Goal: Task Accomplishment & Management: Use online tool/utility

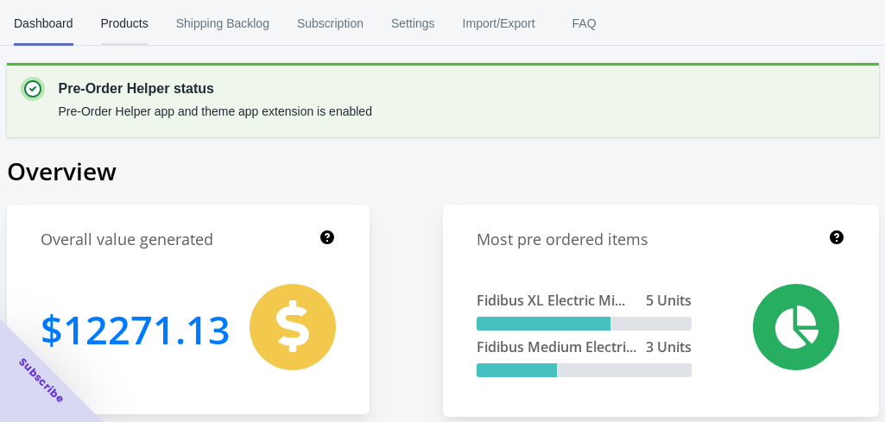
click at [156, 27] on button "Products" at bounding box center [124, 23] width 75 height 45
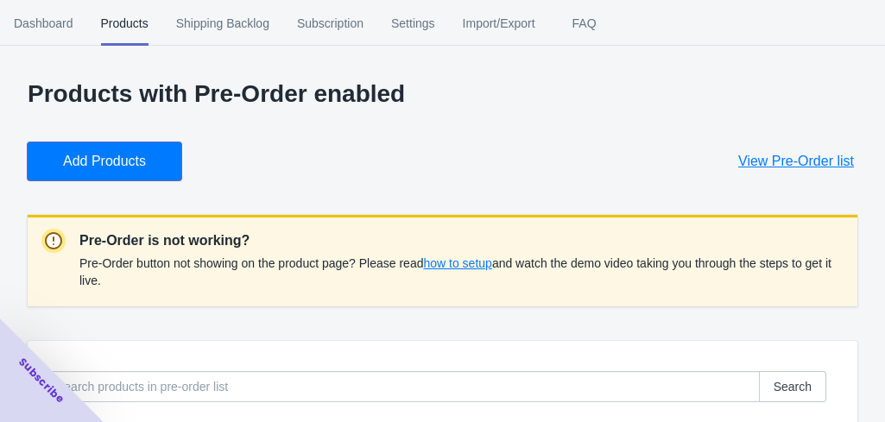
click at [117, 162] on span "Add Products" at bounding box center [104, 161] width 83 height 17
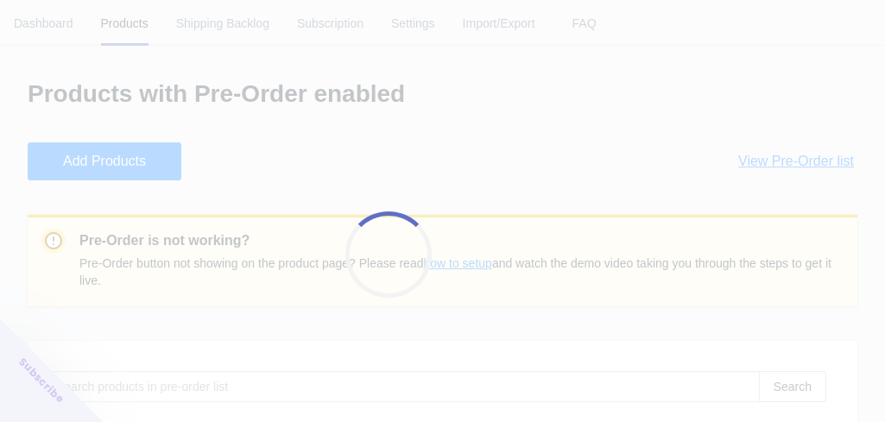
checkbox input "true"
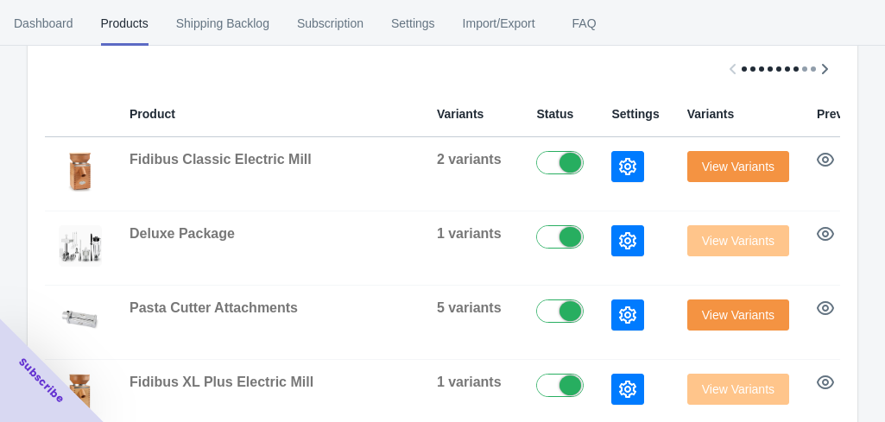
scroll to position [373, 0]
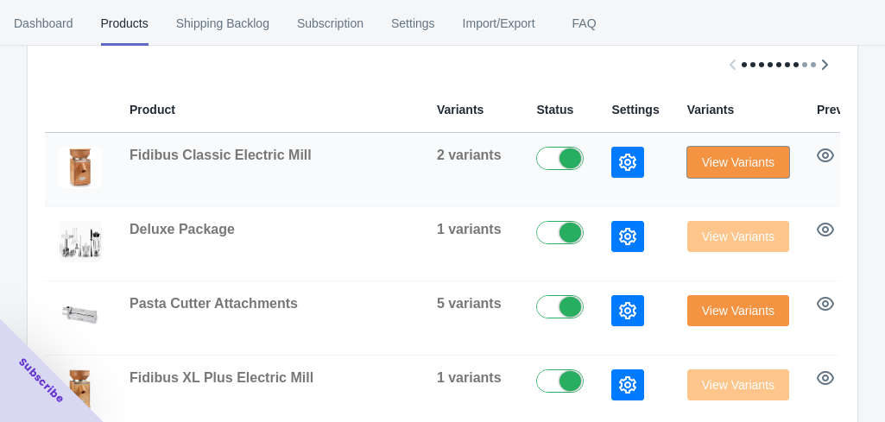
click at [722, 170] on button "View Variants" at bounding box center [739, 162] width 102 height 31
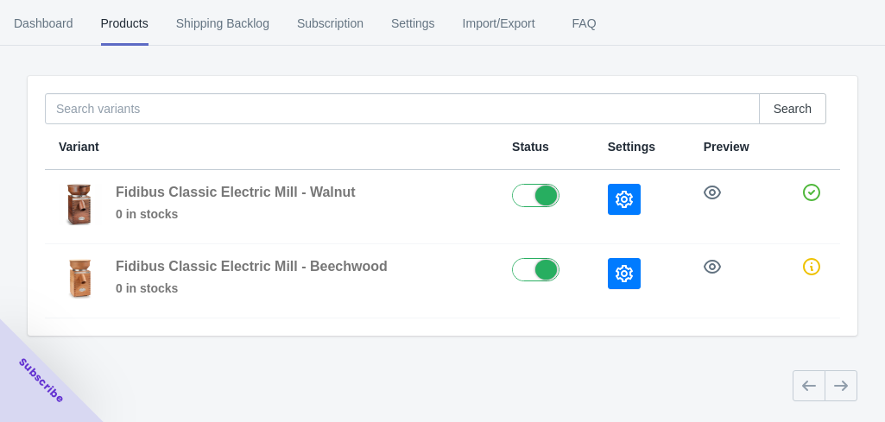
scroll to position [114, 0]
click at [539, 273] on label at bounding box center [546, 267] width 68 height 21
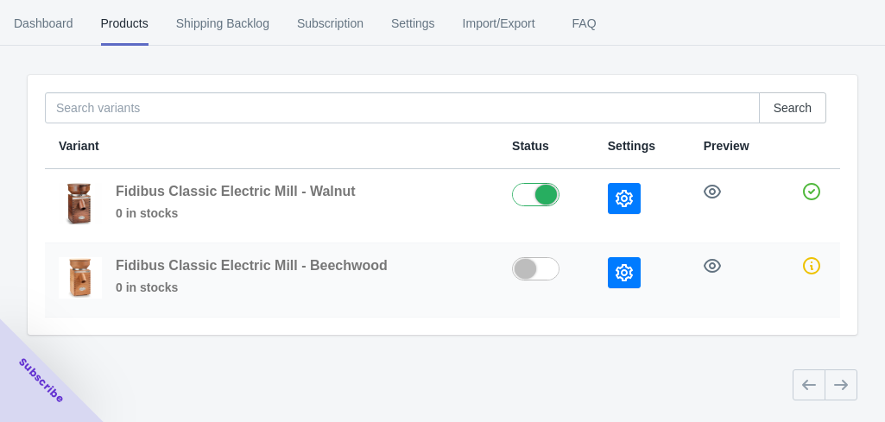
checkbox input "false"
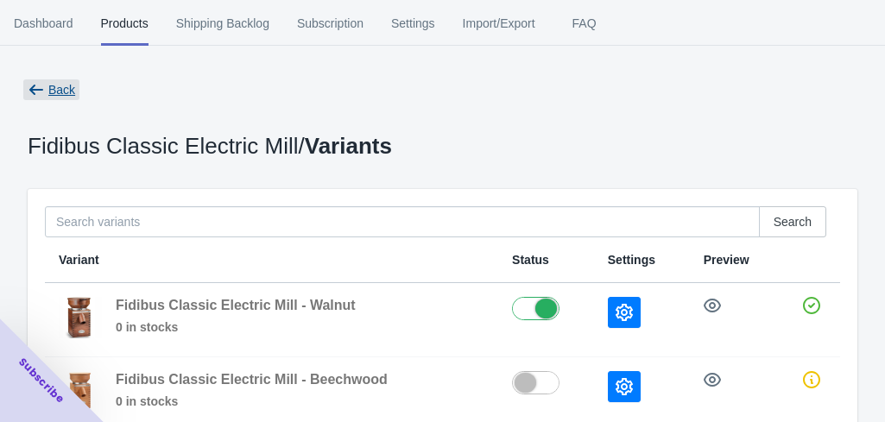
click at [75, 90] on button "Back" at bounding box center [51, 89] width 61 height 31
